Goal: Task Accomplishment & Management: Use online tool/utility

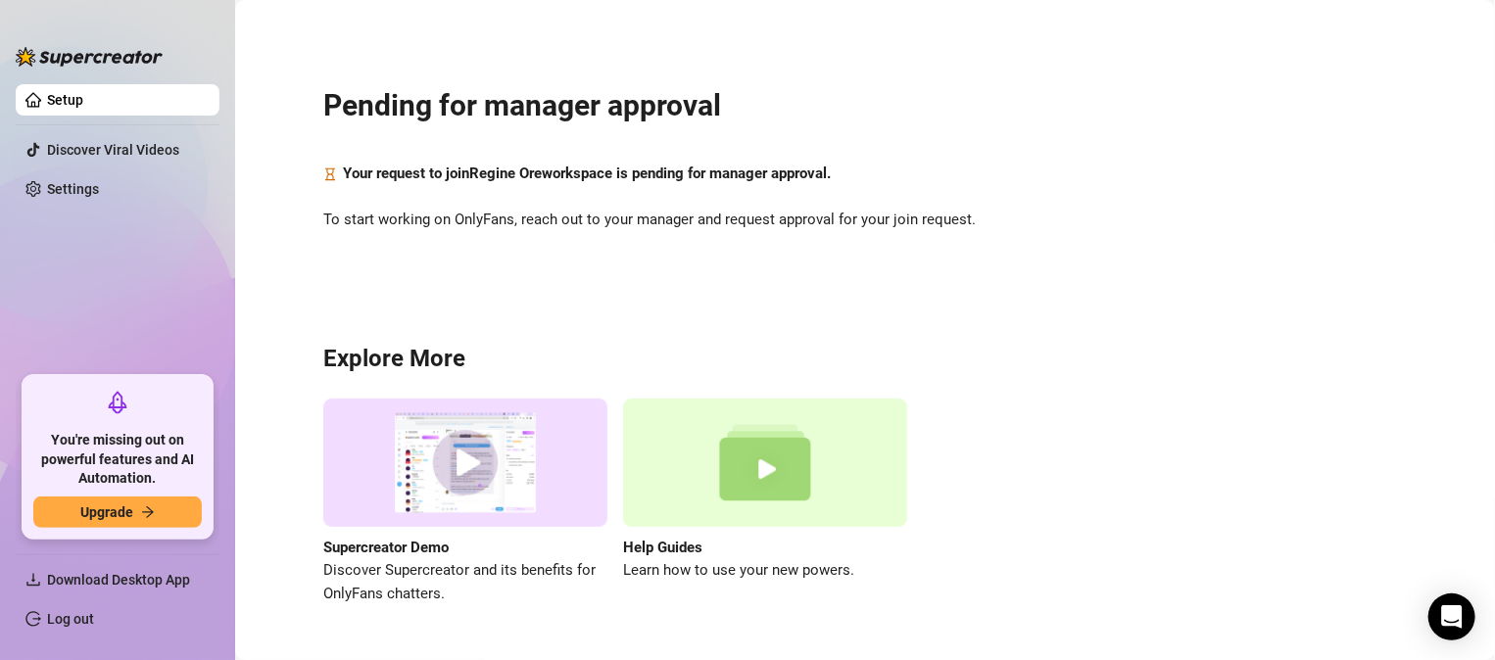
click at [127, 276] on ul "Setup Discover Viral Videos Settings" at bounding box center [118, 222] width 204 height 292
click at [99, 181] on link "Settings" at bounding box center [73, 189] width 52 height 16
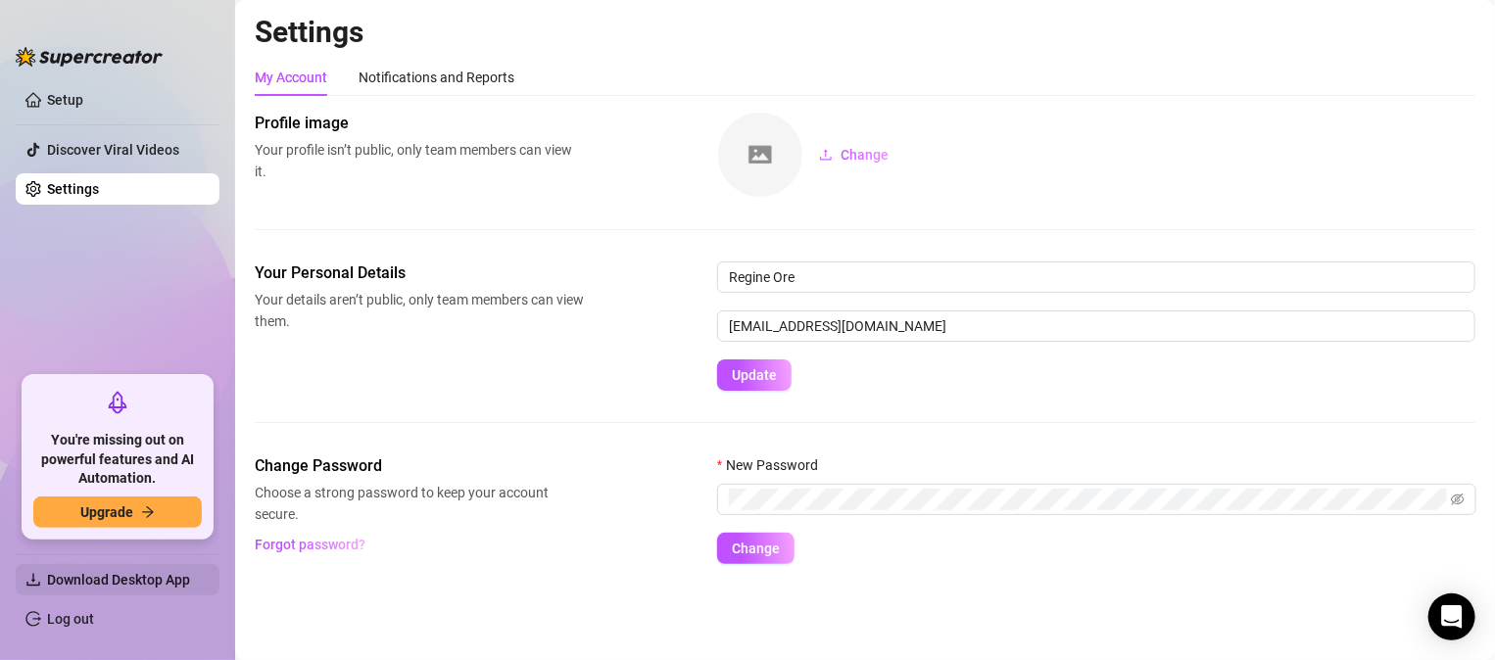
click at [99, 591] on span "Download Desktop App" at bounding box center [125, 579] width 157 height 31
click at [106, 277] on ul "Setup Discover Viral Videos Settings" at bounding box center [118, 222] width 204 height 292
click at [137, 332] on ul "Setup Discover Viral Videos Settings" at bounding box center [118, 222] width 204 height 292
click at [99, 197] on link "Settings" at bounding box center [73, 189] width 52 height 16
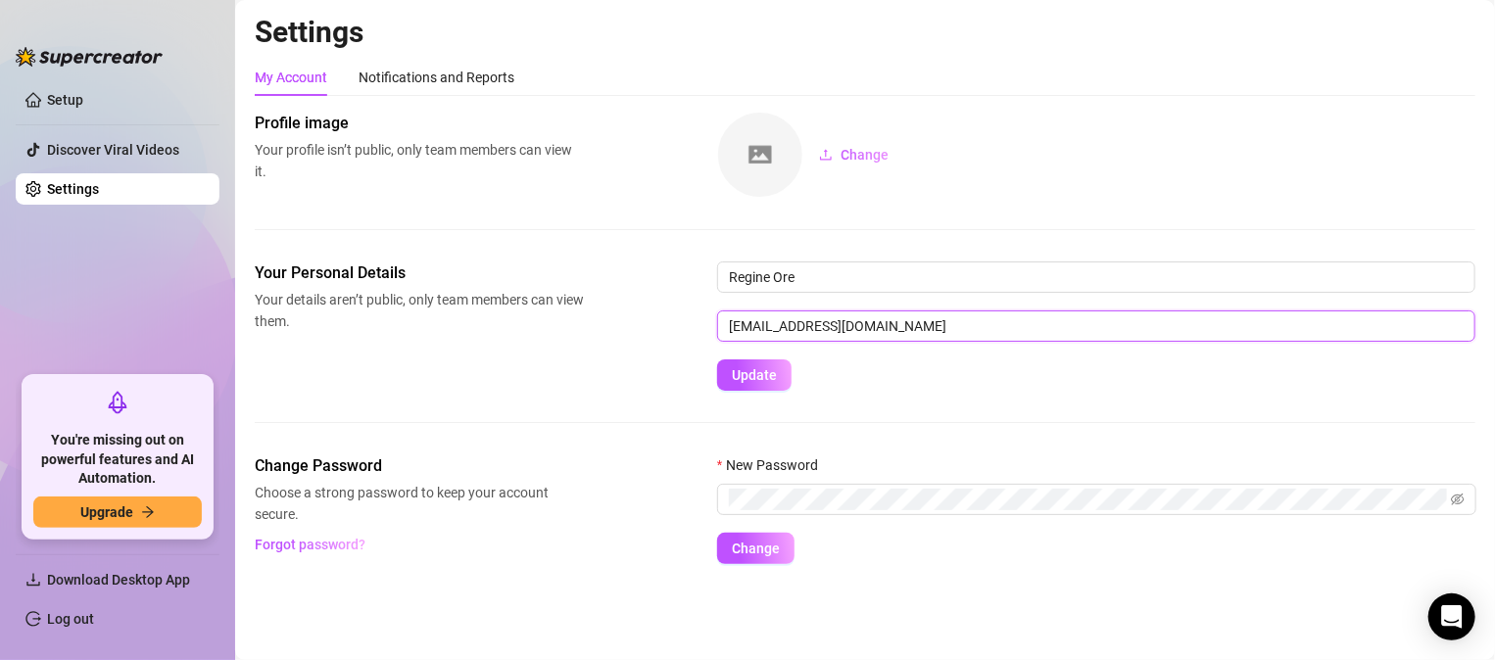
drag, startPoint x: 926, startPoint y: 328, endPoint x: 708, endPoint y: 322, distance: 217.5
click at [708, 322] on div "Your Personal Details Your details aren’t public, only team members can view th…" at bounding box center [865, 326] width 1220 height 129
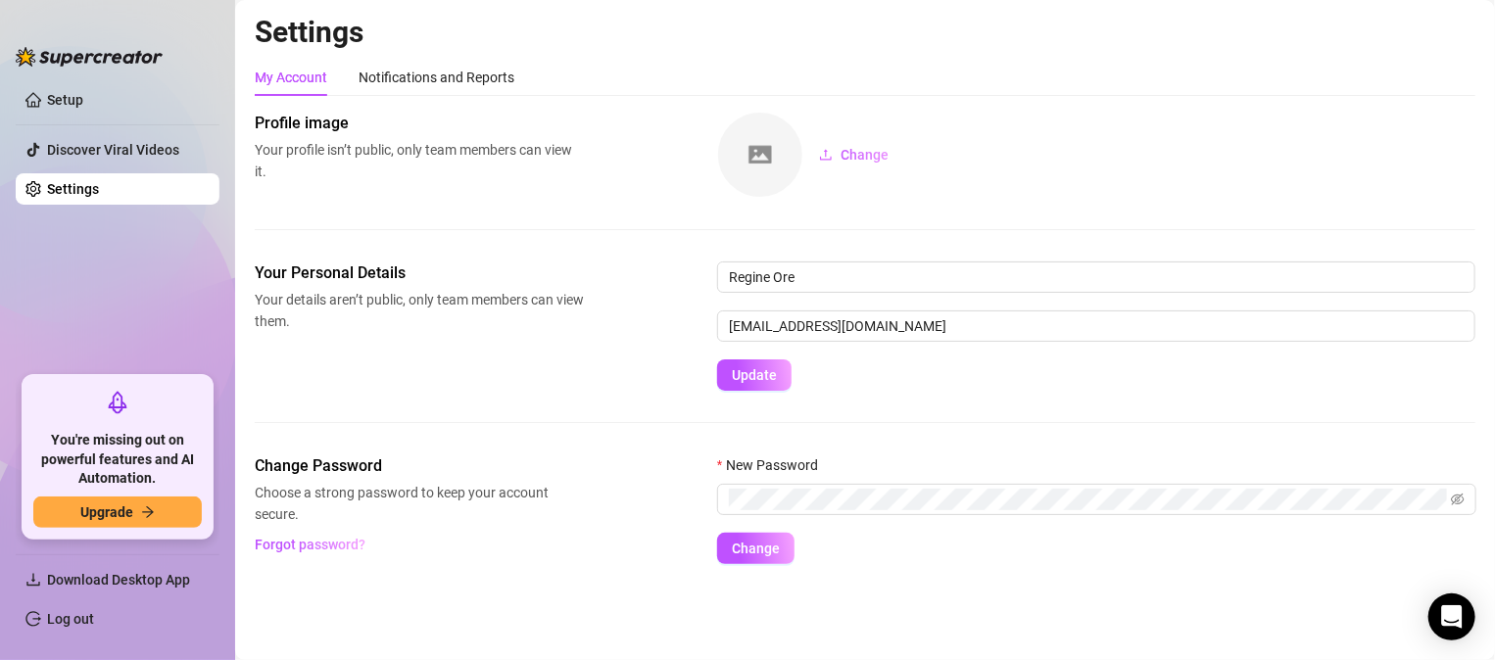
click at [187, 300] on ul "Setup Discover Viral Videos Settings" at bounding box center [118, 222] width 204 height 292
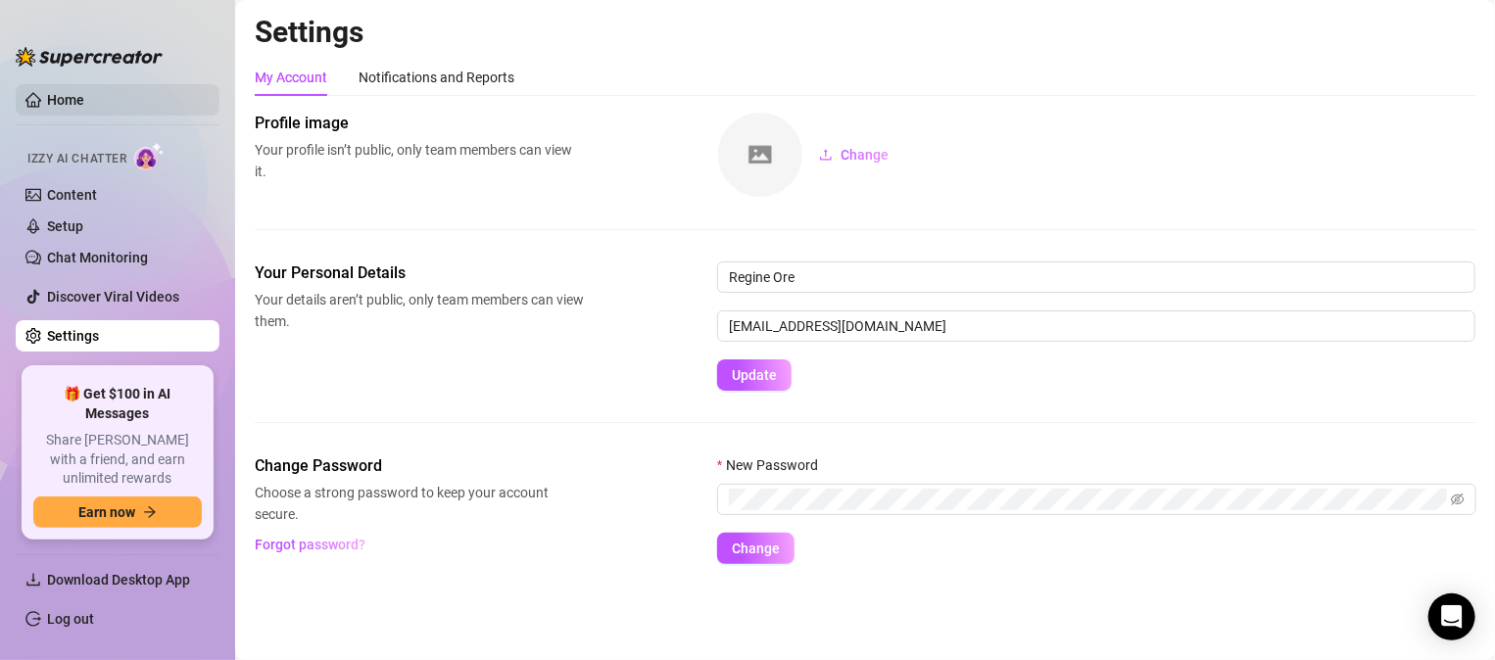
click at [74, 92] on link "Home" at bounding box center [65, 100] width 37 height 16
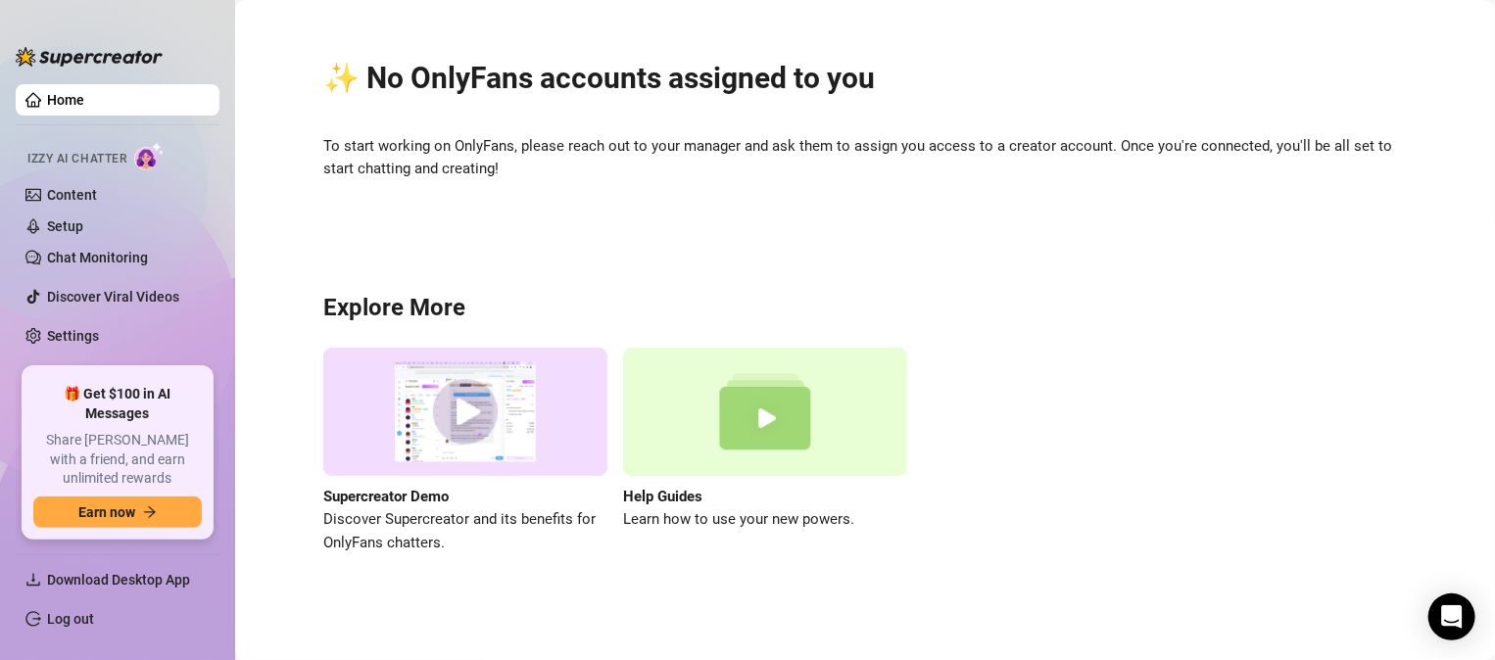
scroll to position [28, 0]
click at [121, 252] on link "Chat Monitoring" at bounding box center [97, 258] width 101 height 16
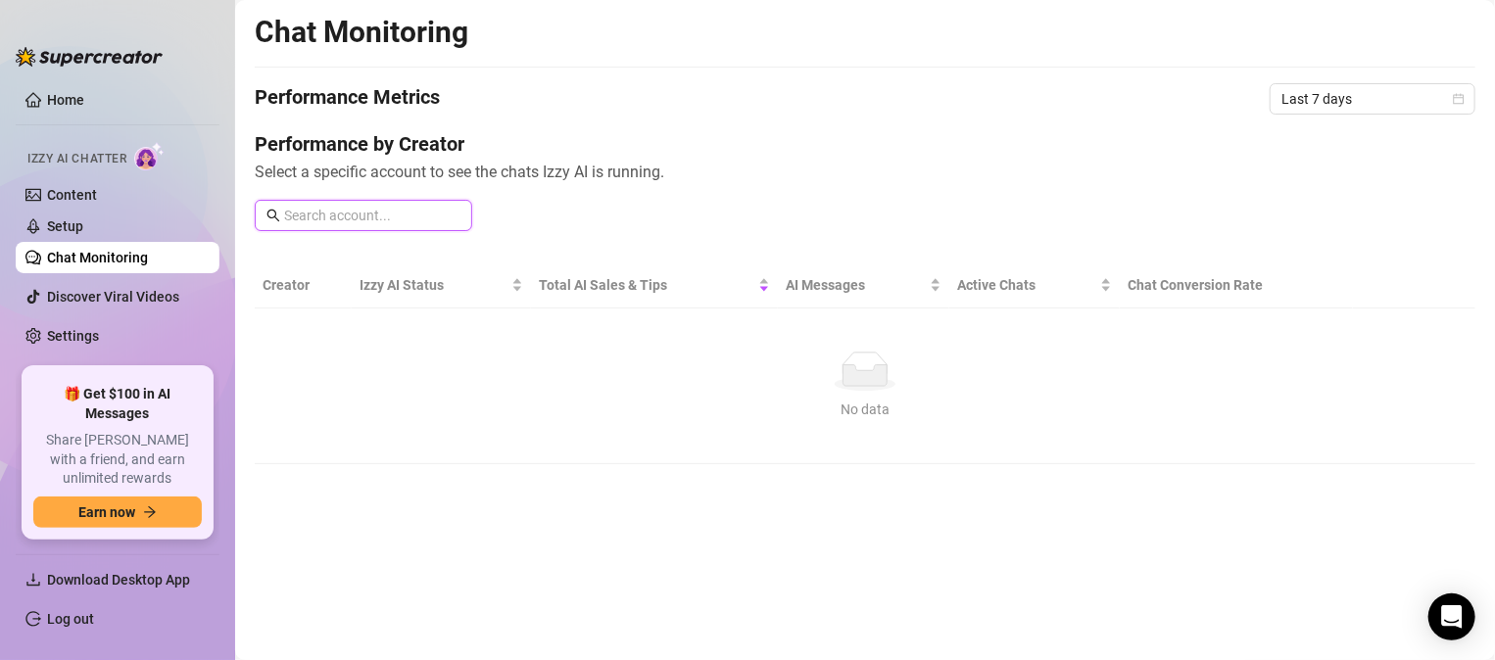
click at [358, 218] on input "text" at bounding box center [372, 216] width 176 height 22
click at [1366, 87] on span "Last 7 days" at bounding box center [1372, 98] width 182 height 29
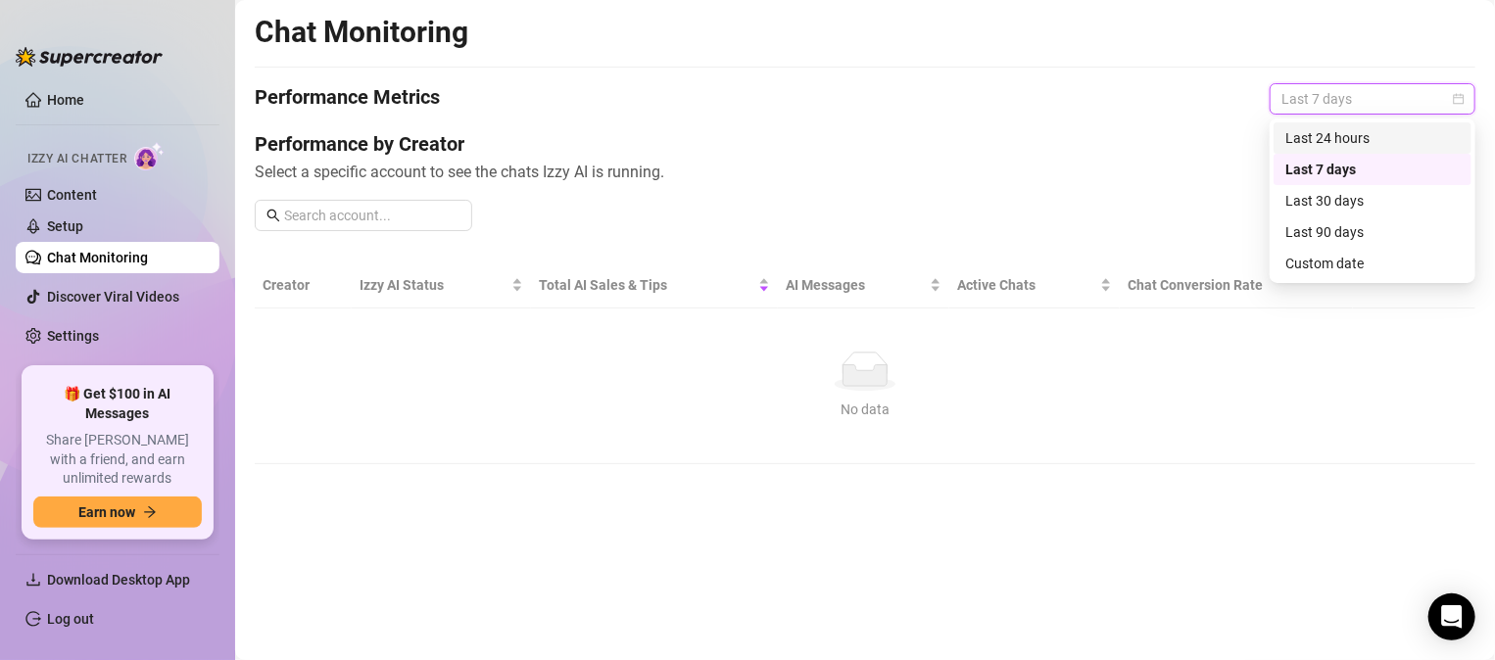
click at [1322, 149] on div "Last 24 hours" at bounding box center [1372, 137] width 198 height 31
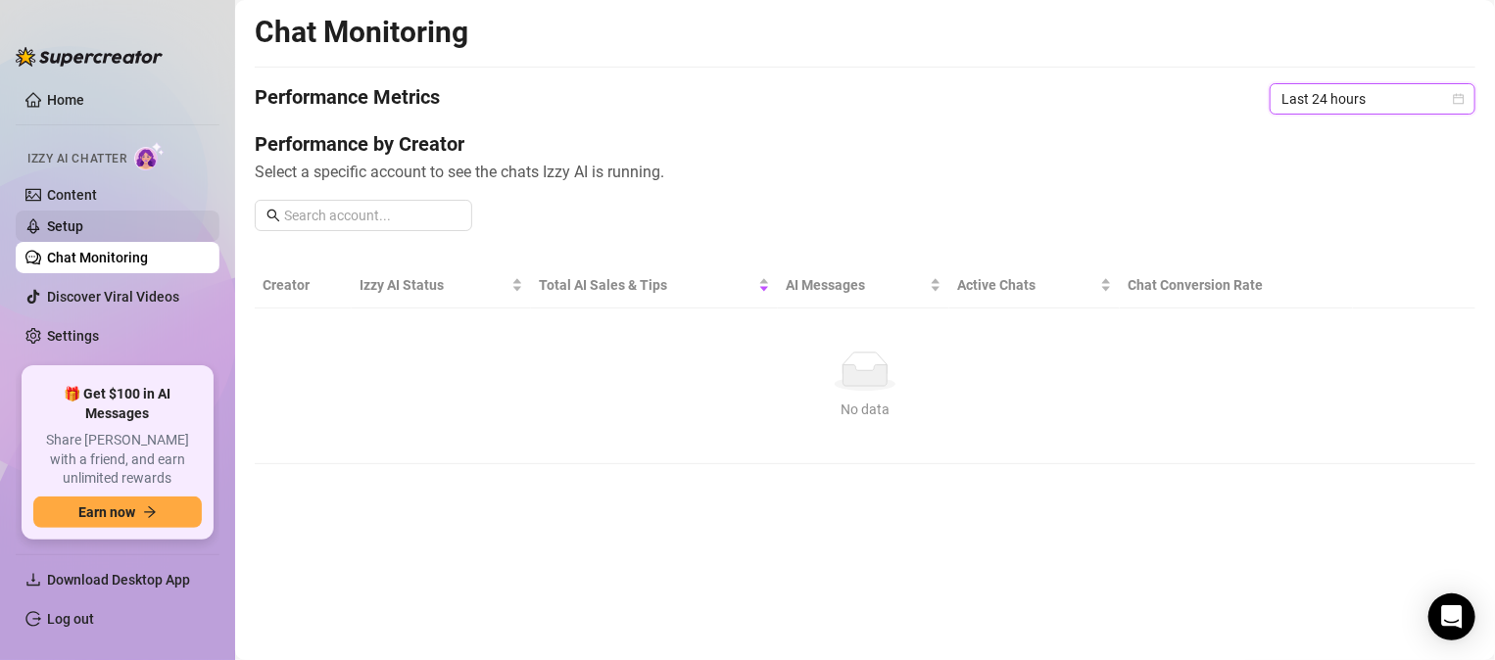
click at [82, 224] on link "Setup" at bounding box center [65, 226] width 36 height 16
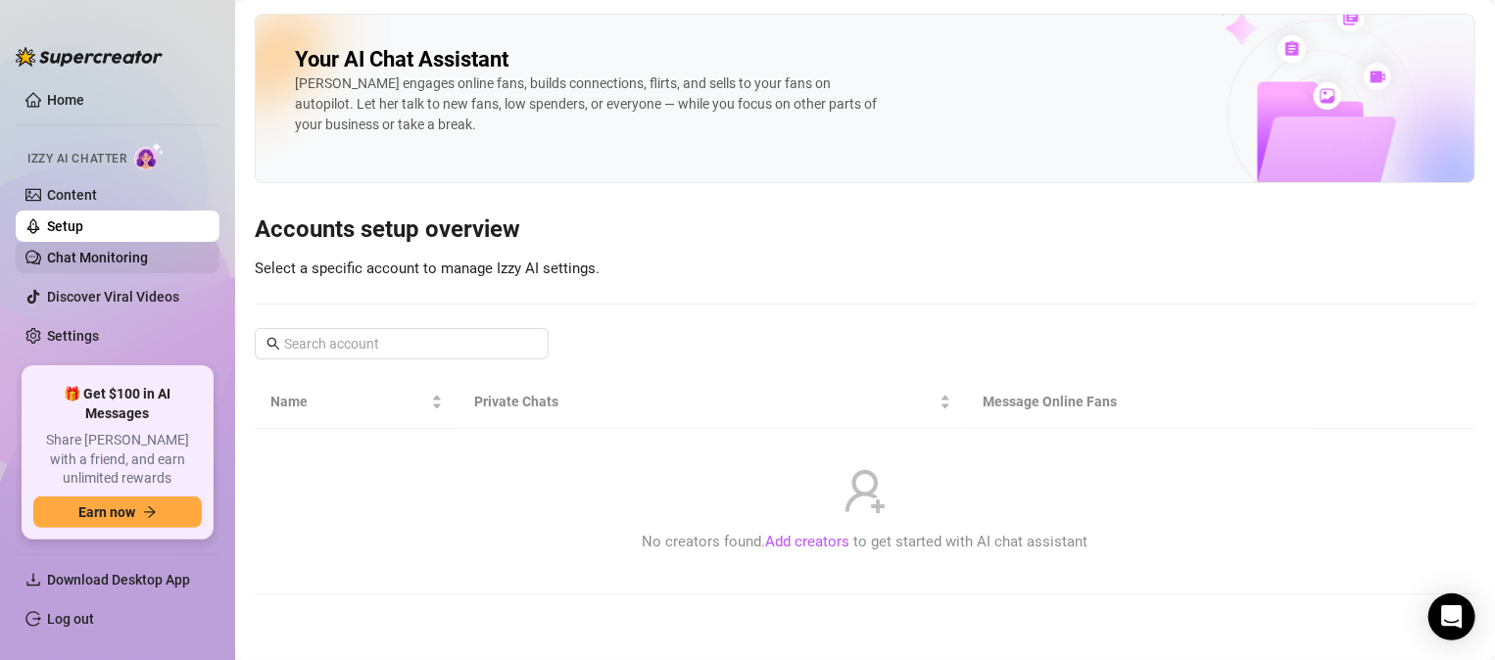
click at [80, 263] on link "Chat Monitoring" at bounding box center [97, 258] width 101 height 16
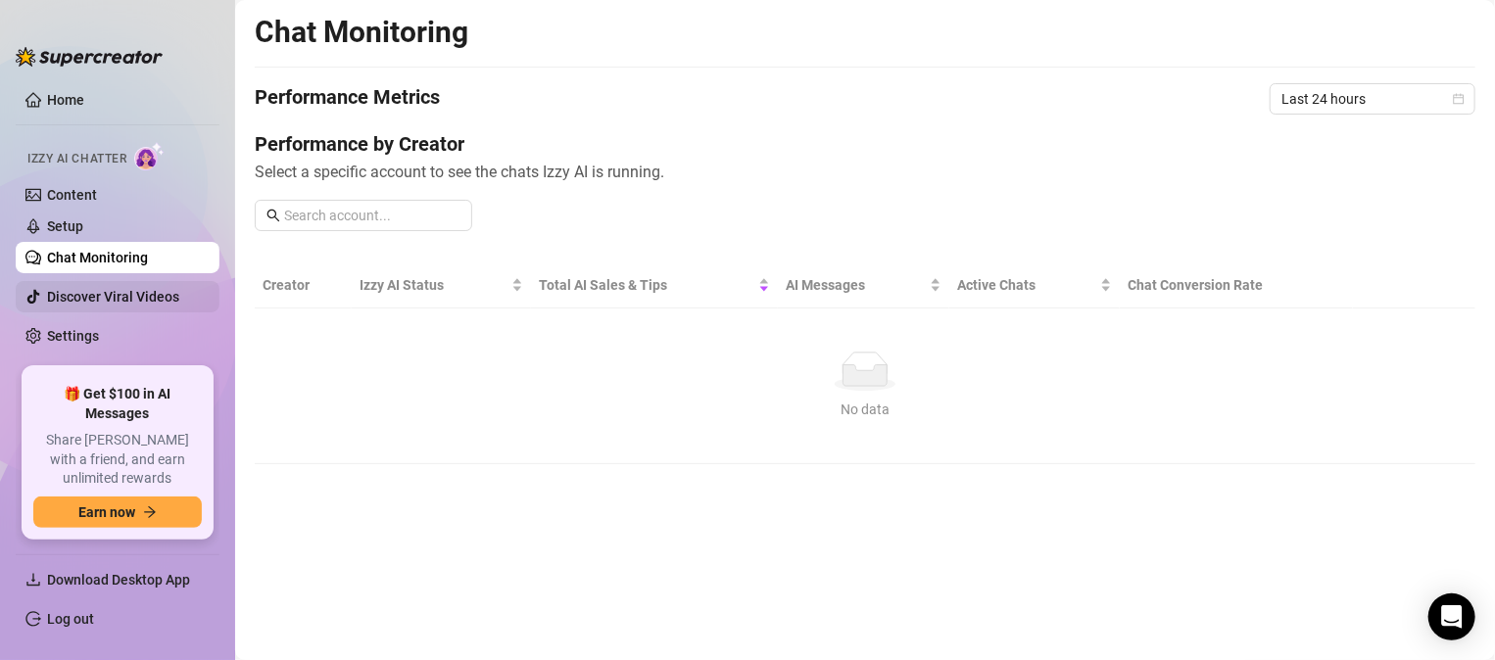
click at [81, 291] on link "Discover Viral Videos" at bounding box center [113, 297] width 132 height 16
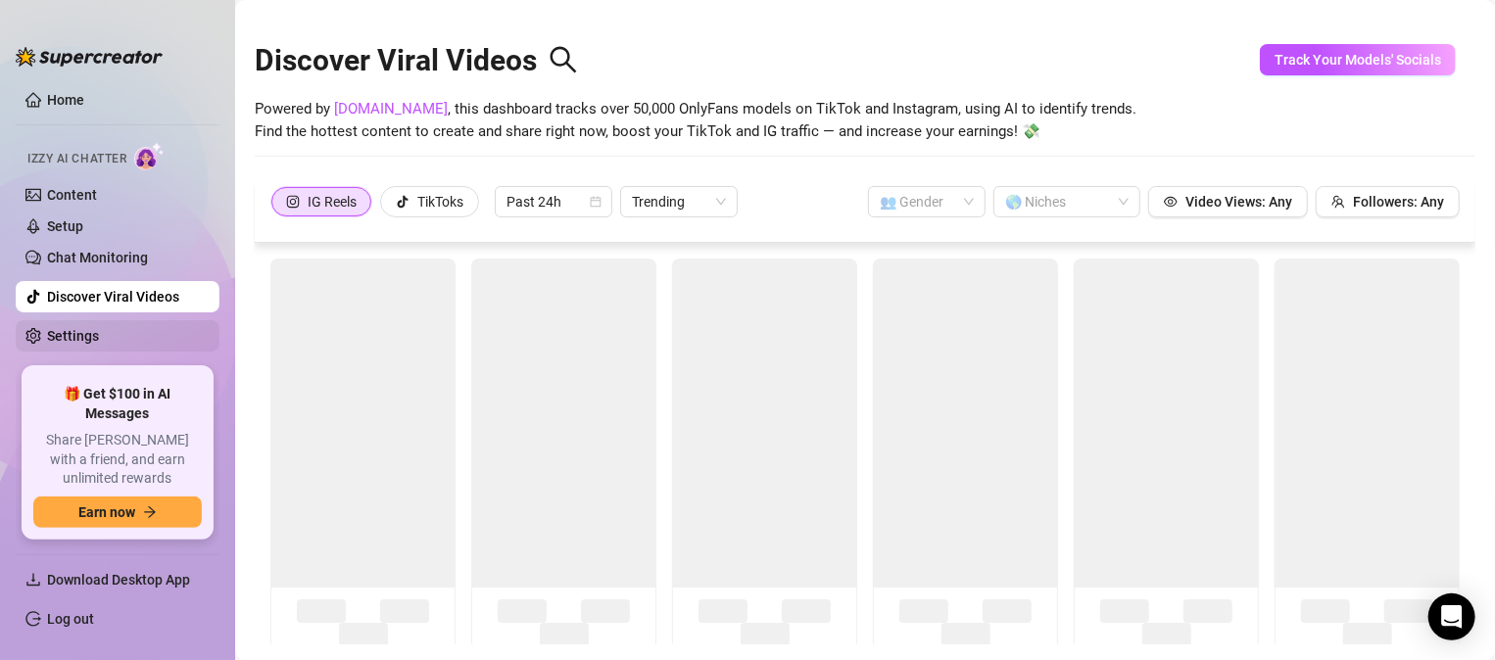
click at [63, 339] on link "Settings" at bounding box center [73, 336] width 52 height 16
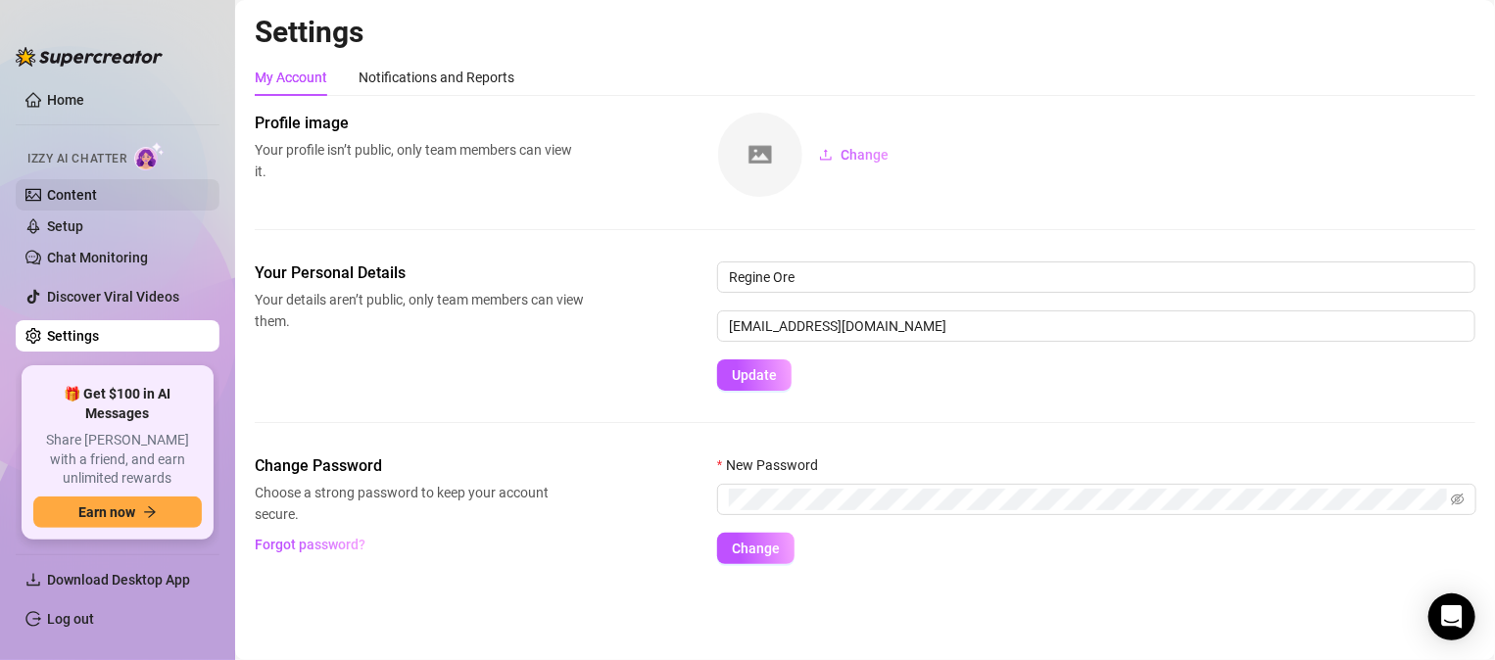
click at [97, 187] on link "Content" at bounding box center [72, 195] width 50 height 16
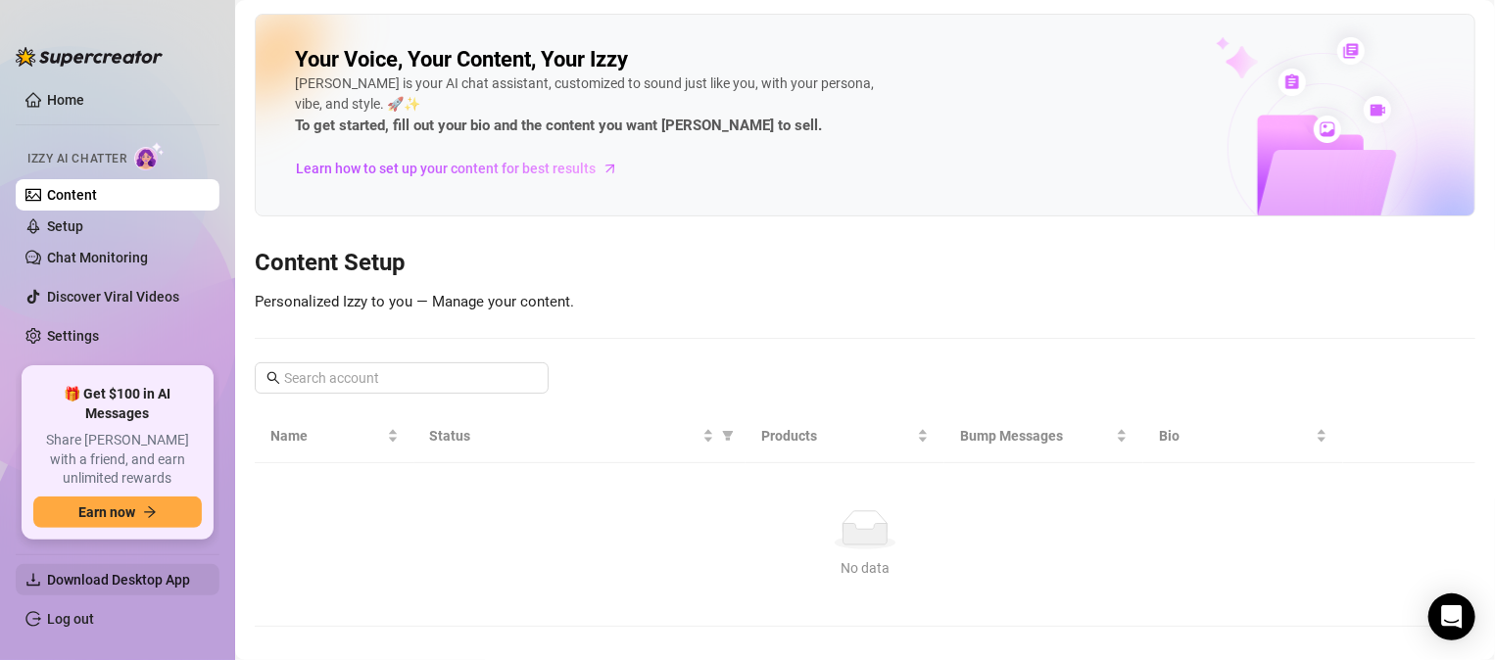
click at [88, 582] on span "Download Desktop App" at bounding box center [118, 580] width 143 height 16
click at [94, 621] on link "Log out" at bounding box center [70, 619] width 47 height 16
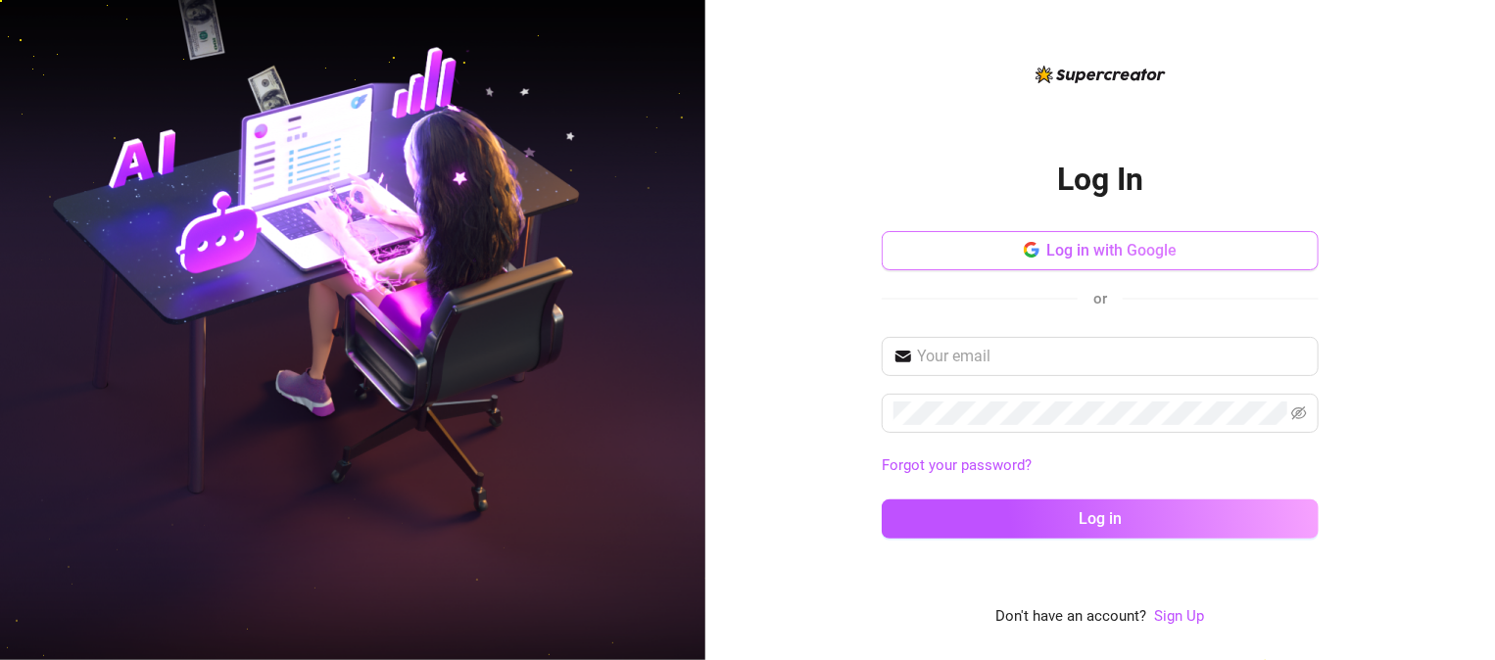
click at [1096, 251] on span "Log in with Google" at bounding box center [1112, 250] width 130 height 19
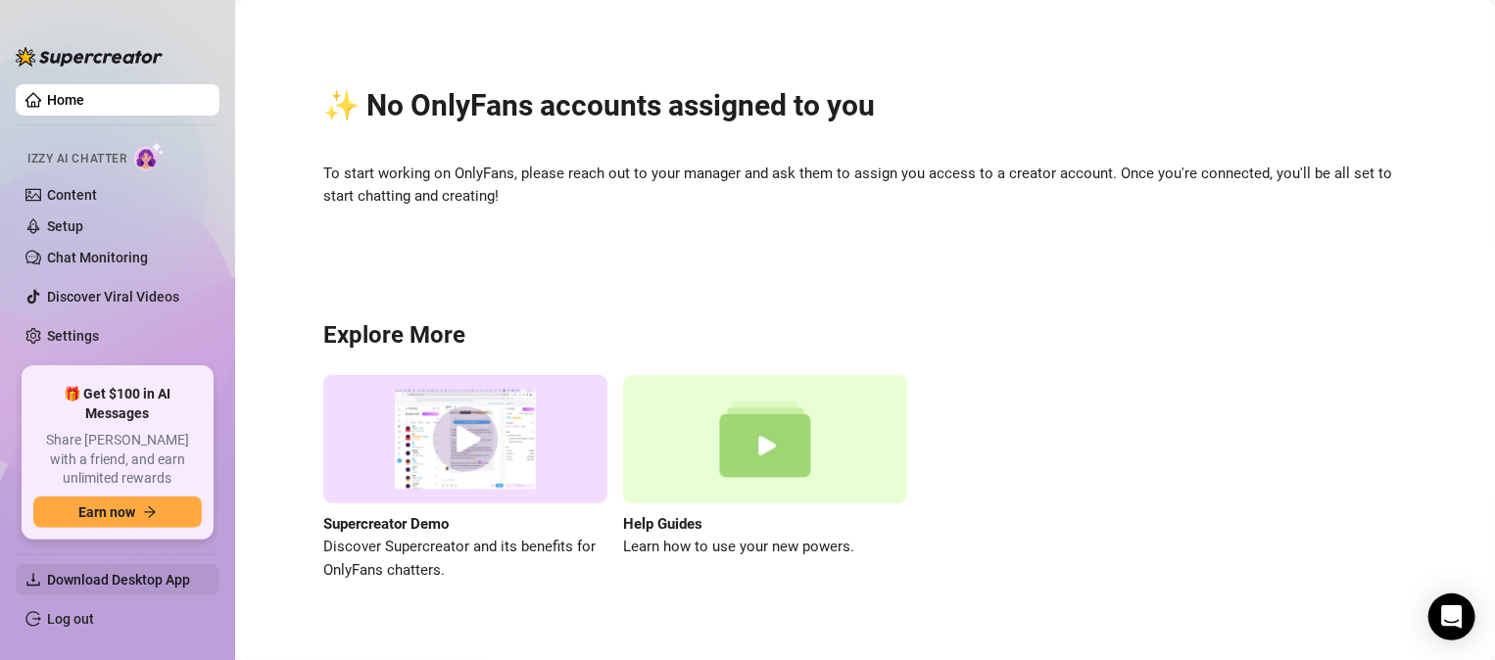
click at [114, 572] on span "Download Desktop App" at bounding box center [118, 580] width 143 height 16
